Goal: Task Accomplishment & Management: Manage account settings

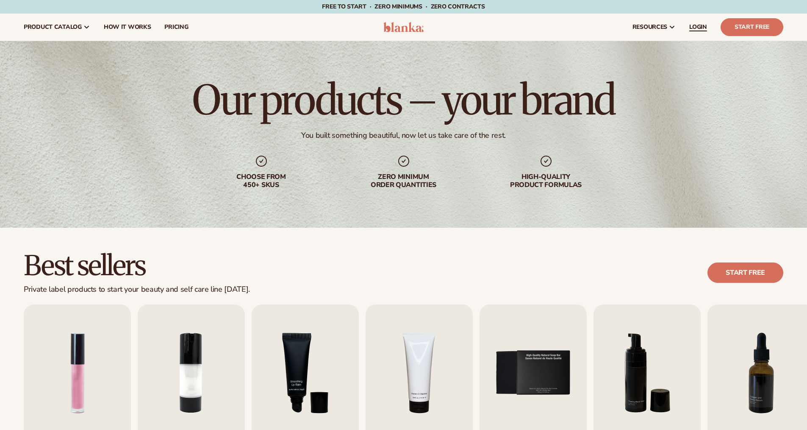
click at [701, 27] on span "LOGIN" at bounding box center [699, 27] width 18 height 7
click at [689, 25] on link "LOGIN" at bounding box center [698, 27] width 31 height 27
click at [692, 24] on span "LOGIN" at bounding box center [699, 27] width 18 height 7
